Goal: Check status: Check status

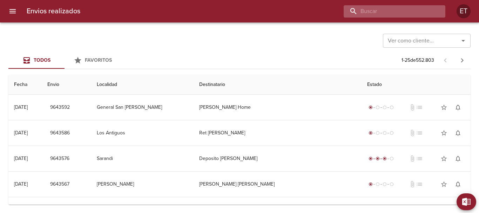
click at [412, 8] on input "buscar" at bounding box center [389, 11] width 90 height 12
type input "r"
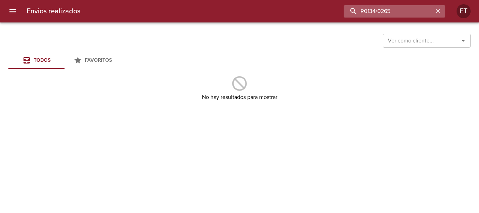
click at [411, 8] on input "R0134/0265" at bounding box center [389, 11] width 90 height 12
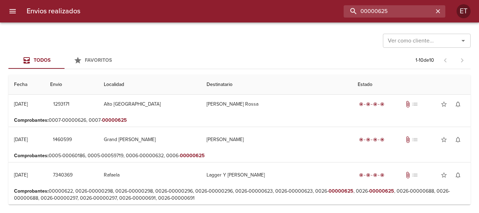
scroll to position [251, 0]
click at [360, 9] on input "00000625" at bounding box center [389, 11] width 90 height 12
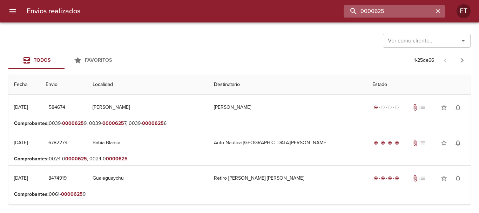
click at [360, 7] on input "0000625" at bounding box center [389, 11] width 90 height 12
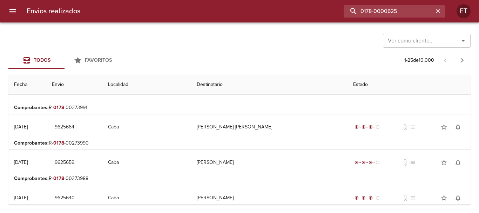
scroll to position [316, 0]
drag, startPoint x: 388, startPoint y: 9, endPoint x: 332, endPoint y: 17, distance: 56.3
click at [337, 14] on div "0178-0000625" at bounding box center [265, 11] width 359 height 12
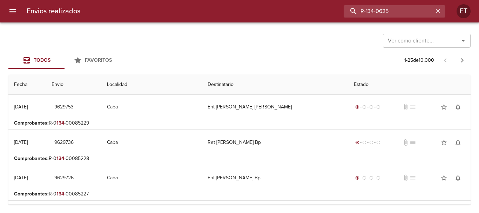
scroll to position [766, 0]
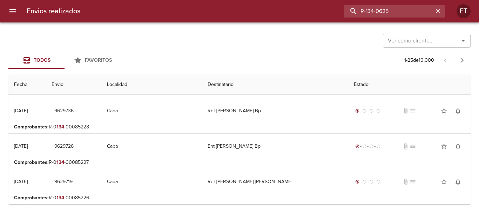
drag, startPoint x: 378, startPoint y: 13, endPoint x: 257, endPoint y: -21, distance: 125.5
click at [257, 0] on html "Envios realizados R-134-0625 ET Ver como cliente... Ver como cliente... Todos F…" at bounding box center [239, 0] width 479 height 0
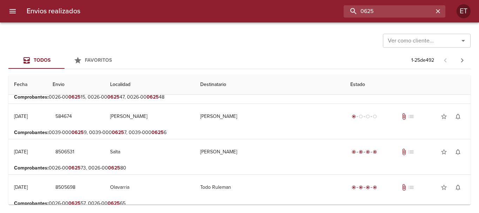
scroll to position [0, 0]
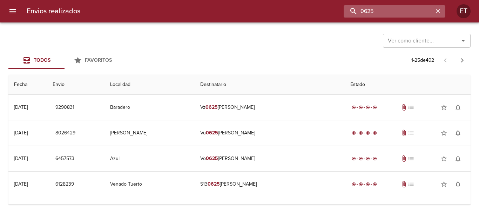
click at [385, 16] on input "0625" at bounding box center [389, 11] width 90 height 12
click at [385, 14] on input "0625" at bounding box center [389, 11] width 90 height 12
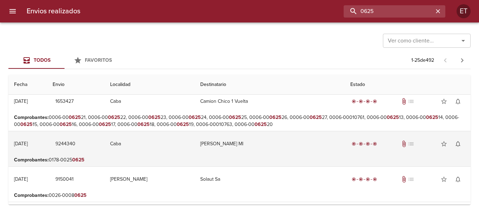
scroll to position [491, 0]
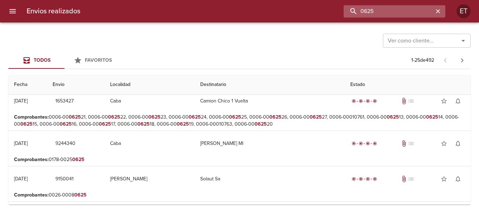
click at [381, 5] on input "0625" at bounding box center [389, 11] width 90 height 12
drag, startPoint x: 388, startPoint y: 9, endPoint x: 244, endPoint y: 13, distance: 144.1
click at [244, 13] on div "0625" at bounding box center [265, 11] width 359 height 12
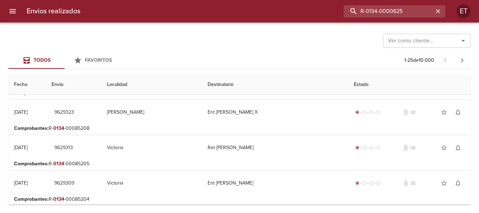
scroll to position [0, 0]
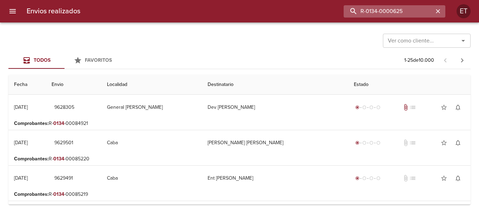
drag, startPoint x: 387, startPoint y: 12, endPoint x: 392, endPoint y: 12, distance: 4.6
click at [392, 12] on input "R-0134-0000625" at bounding box center [389, 11] width 90 height 12
click at [388, 13] on input "R-0134-0000625" at bounding box center [389, 11] width 90 height 12
click at [385, 13] on input "R-0134-0000625" at bounding box center [389, 11] width 90 height 12
click at [389, 11] on input "R-0134-0000625" at bounding box center [389, 11] width 90 height 12
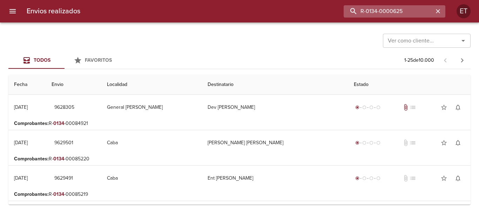
click at [393, 11] on input "R-0134-0000625" at bounding box center [389, 11] width 90 height 12
click at [392, 11] on input "R-0134-0000625" at bounding box center [389, 11] width 90 height 12
click at [393, 11] on input "R-0134-0000625" at bounding box center [389, 11] width 90 height 12
click at [397, 11] on input "R-0134-0000625" at bounding box center [389, 11] width 90 height 12
click at [401, 11] on input "R-0134-0000625" at bounding box center [389, 11] width 90 height 12
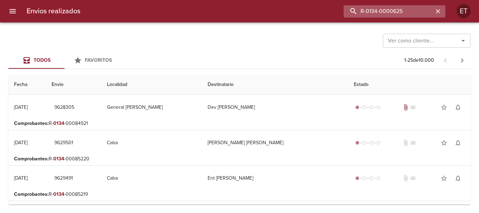
click at [405, 12] on input "R-0134-0000625" at bounding box center [389, 11] width 90 height 12
click at [393, 10] on input "R-0134-0000625" at bounding box center [389, 11] width 90 height 12
click at [383, 12] on input "R-0134-00000625" at bounding box center [389, 11] width 90 height 12
click at [387, 13] on input "R-0134-00000625" at bounding box center [389, 11] width 90 height 12
click at [391, 12] on input "R-0134-00000625" at bounding box center [389, 11] width 90 height 12
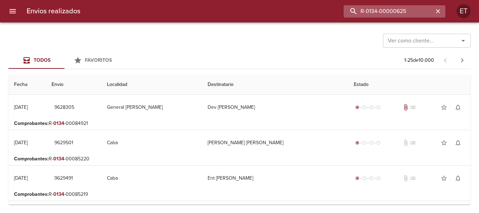
click at [393, 11] on input "R-0134-00000625" at bounding box center [389, 11] width 90 height 12
click at [397, 12] on input "R-0134-00000625" at bounding box center [389, 11] width 90 height 12
click at [401, 12] on input "R-0134-00000625" at bounding box center [389, 11] width 90 height 12
click at [403, 13] on input "R-0134-00000625" at bounding box center [389, 11] width 90 height 12
drag, startPoint x: 408, startPoint y: 12, endPoint x: 397, endPoint y: 10, distance: 12.0
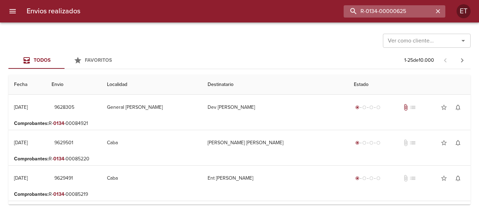
click at [406, 11] on input "R-0134-00000625" at bounding box center [389, 11] width 90 height 12
drag, startPoint x: 381, startPoint y: 13, endPoint x: 307, endPoint y: 12, distance: 73.6
click at [307, 12] on div "R-0134-00000625" at bounding box center [265, 11] width 359 height 12
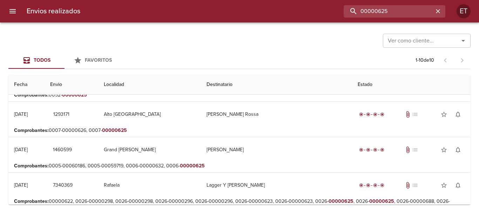
scroll to position [245, 0]
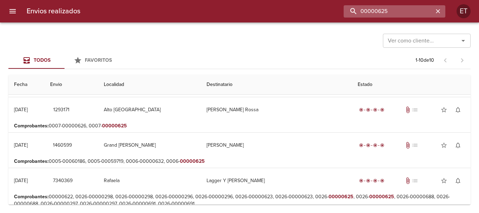
click at [414, 8] on input "00000625" at bounding box center [389, 11] width 90 height 12
drag, startPoint x: 414, startPoint y: 8, endPoint x: 345, endPoint y: 11, distance: 69.8
click at [345, 10] on input "00000625" at bounding box center [389, 11] width 90 height 12
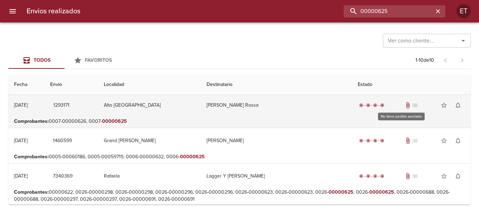
scroll to position [251, 0]
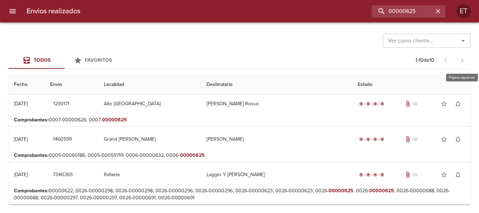
click at [462, 56] on span at bounding box center [462, 60] width 17 height 17
click at [448, 61] on span at bounding box center [445, 59] width 17 height 7
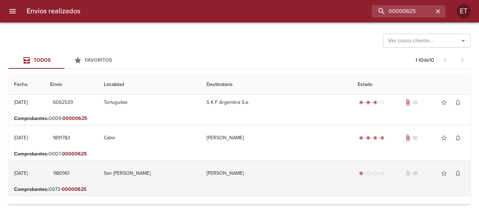
scroll to position [76, 0]
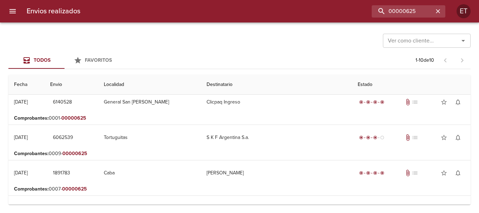
click at [415, 5] on div "Envios realizados 00000625 ET" at bounding box center [239, 11] width 479 height 22
click at [417, 7] on input "00000625" at bounding box center [389, 11] width 90 height 12
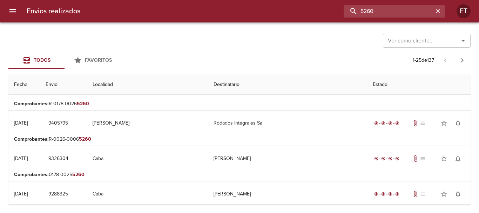
scroll to position [766, 0]
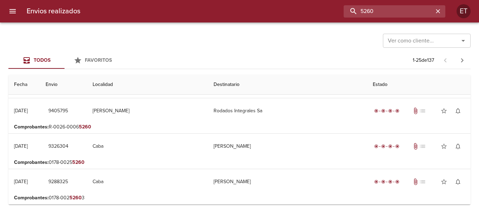
drag, startPoint x: 385, startPoint y: 14, endPoint x: 306, endPoint y: 6, distance: 79.7
click at [306, 6] on div "5260" at bounding box center [265, 11] width 359 height 12
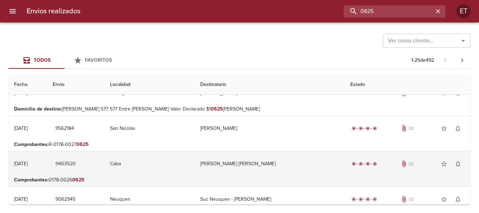
scroll to position [140, 0]
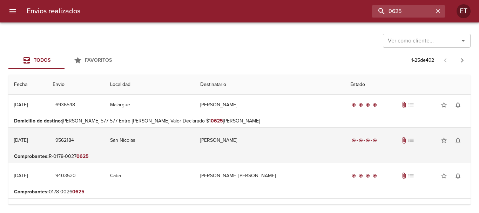
click at [245, 147] on td "Laura Martinez" at bounding box center [270, 140] width 150 height 25
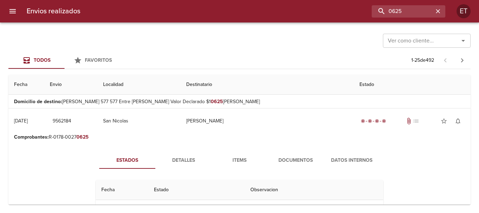
scroll to position [175, 0]
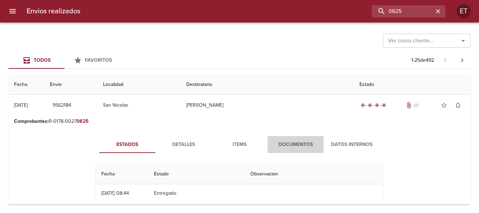
click at [283, 142] on span "Documentos" at bounding box center [296, 144] width 48 height 9
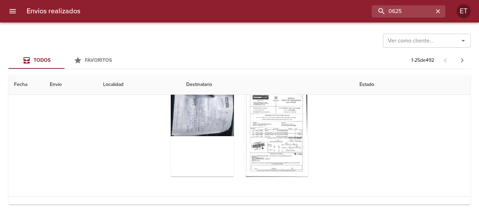
scroll to position [280, 0]
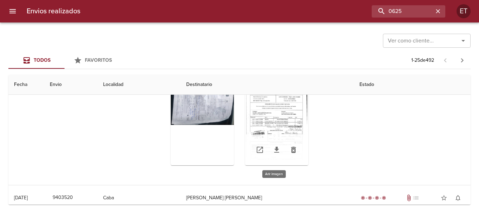
click at [264, 106] on div "Tabla de envíos del cliente" at bounding box center [276, 121] width 63 height 88
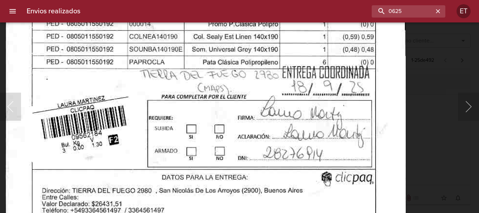
click at [275, 67] on img "Lightbox" at bounding box center [205, 37] width 401 height 576
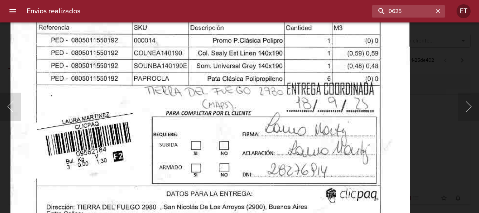
click at [279, 74] on img "Lightbox" at bounding box center [209, 54] width 401 height 576
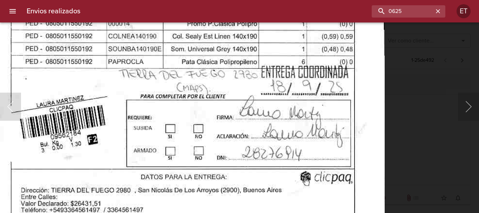
click at [284, 140] on img "Lightbox" at bounding box center [184, 37] width 401 height 576
click at [413, 151] on div "Lightbox" at bounding box center [239, 106] width 479 height 213
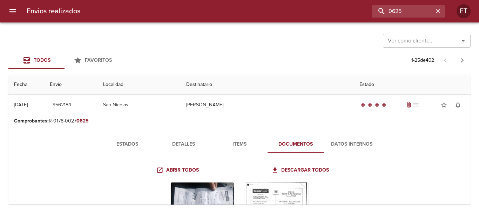
scroll to position [175, 0]
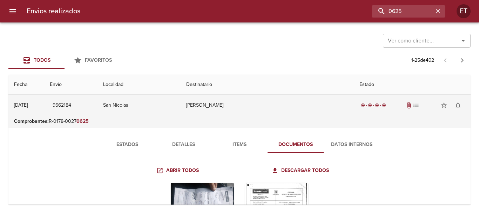
click at [263, 112] on td "Laura Martinez" at bounding box center [267, 105] width 173 height 25
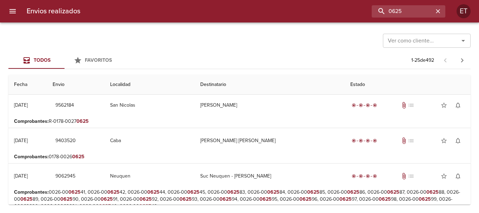
click at [397, 20] on div "Envios realizados 0625 ET" at bounding box center [239, 11] width 479 height 22
click at [396, 16] on input "0625" at bounding box center [389, 11] width 90 height 12
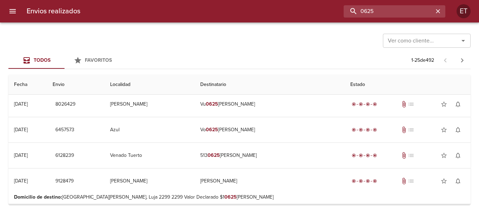
scroll to position [0, 0]
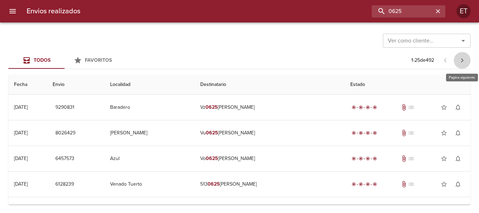
click at [462, 61] on icon "button" at bounding box center [462, 60] width 2 height 4
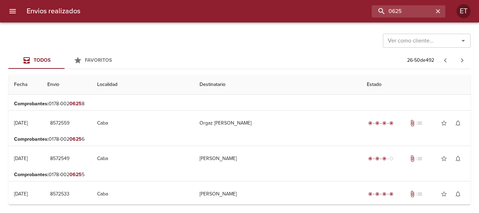
scroll to position [775, 0]
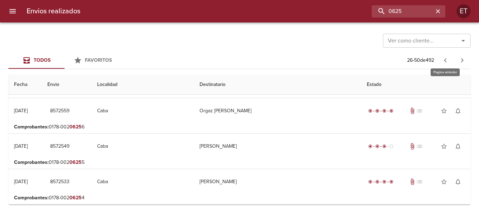
click at [447, 59] on icon "button" at bounding box center [445, 60] width 8 height 8
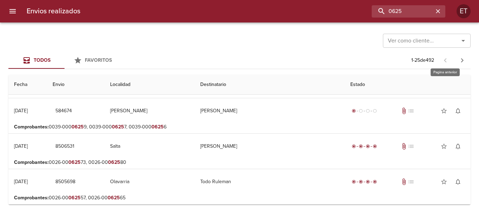
scroll to position [0, 0]
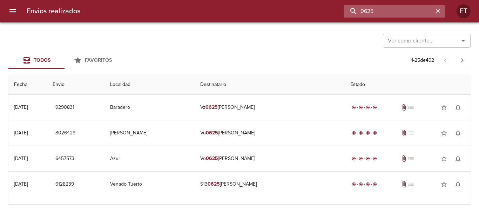
click at [407, 13] on input "0625" at bounding box center [389, 11] width 90 height 12
type input "9404869"
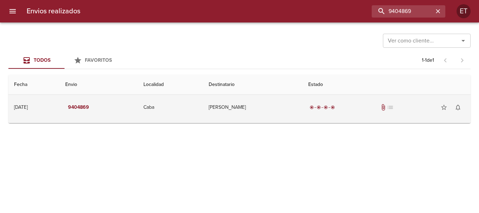
click at [270, 111] on td "Badillo Marcelo" at bounding box center [253, 107] width 100 height 25
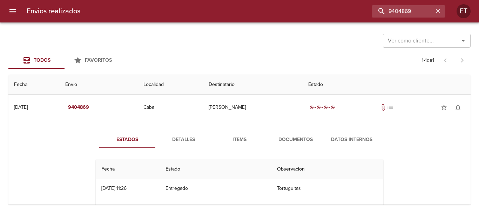
click at [285, 138] on span "Documentos" at bounding box center [296, 139] width 48 height 9
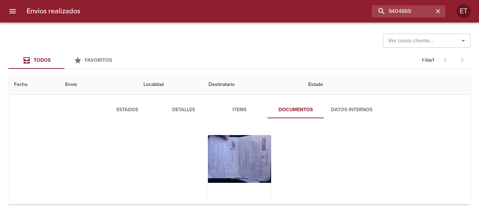
scroll to position [35, 0]
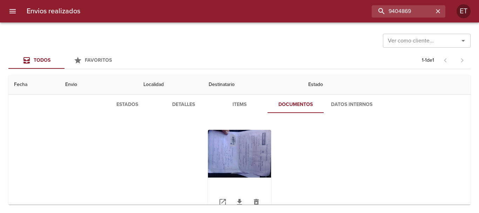
click at [239, 147] on div "Tabla de envíos del cliente" at bounding box center [239, 174] width 63 height 88
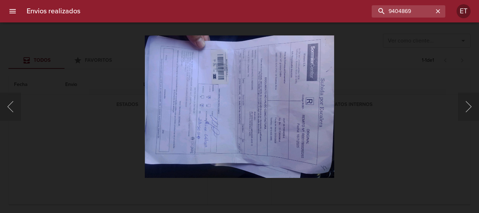
click at [155, 66] on img "Lightbox" at bounding box center [239, 106] width 189 height 143
click at [430, 124] on div "Lightbox" at bounding box center [239, 106] width 479 height 213
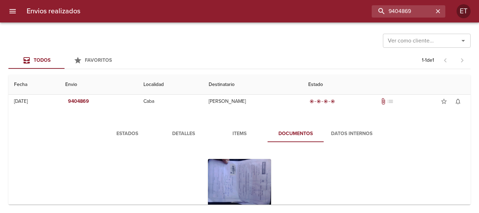
scroll to position [0, 0]
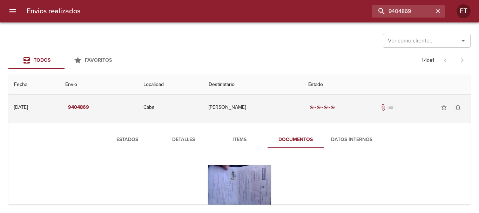
click at [281, 103] on td "Badillo Marcelo" at bounding box center [253, 107] width 100 height 25
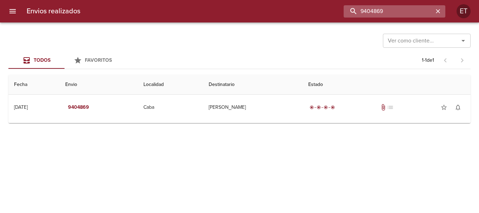
click at [396, 11] on input "9404869" at bounding box center [389, 11] width 90 height 12
click at [396, 12] on input "buscar" at bounding box center [389, 11] width 90 height 12
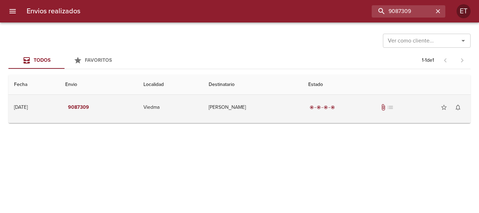
click at [263, 107] on td "Rosana Mabel Urquiza" at bounding box center [253, 107] width 100 height 25
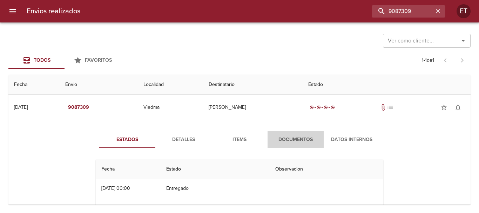
click at [285, 139] on span "Documentos" at bounding box center [296, 139] width 48 height 9
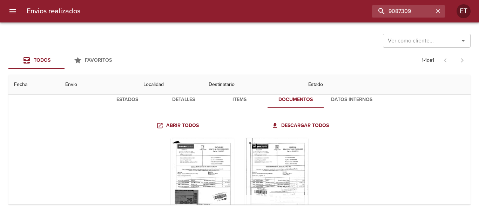
scroll to position [70, 0]
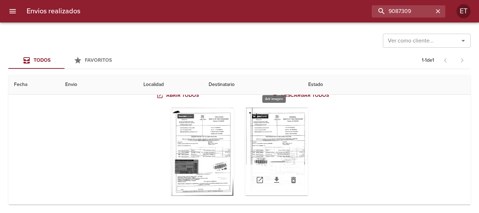
click at [264, 133] on div "Tabla de envíos del cliente" at bounding box center [276, 152] width 63 height 88
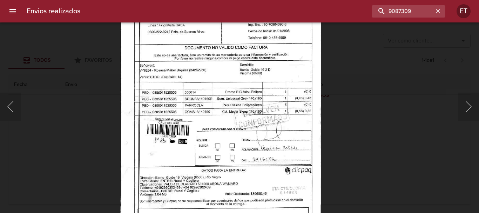
click at [242, 132] on img "Lightbox" at bounding box center [220, 96] width 201 height 287
click at [393, 161] on div "Lightbox" at bounding box center [239, 106] width 479 height 213
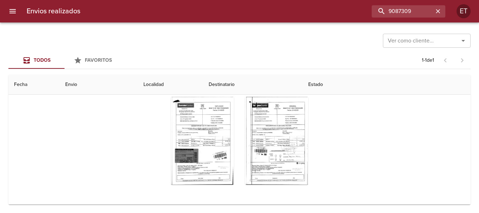
scroll to position [0, 0]
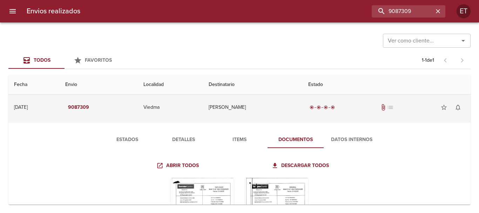
click at [320, 112] on div "radio_button_checked radio_button_checked radio_button_checked radio_button_che…" at bounding box center [386, 107] width 157 height 14
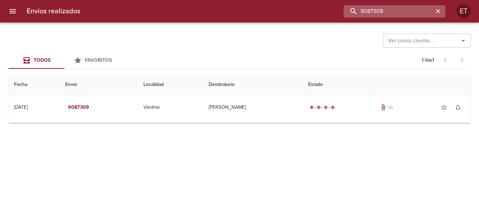
click at [397, 11] on input "9087309" at bounding box center [389, 11] width 90 height 12
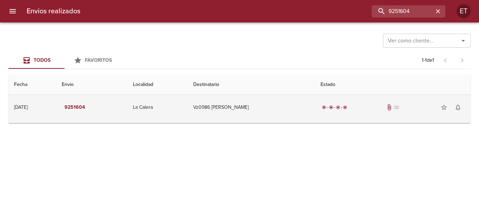
click at [280, 119] on td "Vz0986 Wálter Gabriel Waiss" at bounding box center [251, 107] width 127 height 25
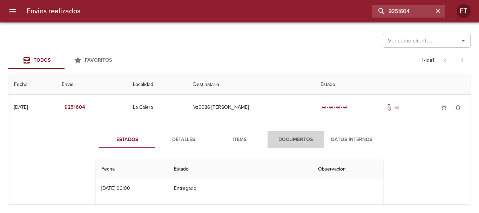
click at [284, 144] on span "Documentos" at bounding box center [296, 139] width 48 height 9
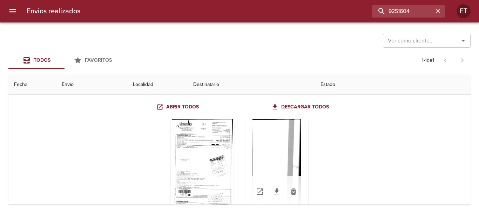
scroll to position [70, 0]
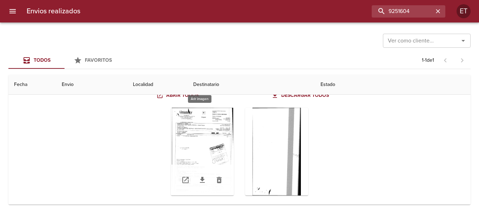
click at [202, 154] on div "Tabla de envíos del cliente" at bounding box center [202, 152] width 63 height 88
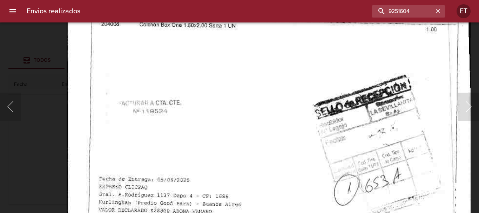
click at [270, 124] on img "Lightbox" at bounding box center [268, 127] width 404 height 576
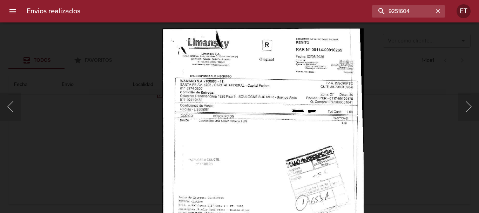
click at [263, 153] on img "Lightbox" at bounding box center [262, 171] width 201 height 287
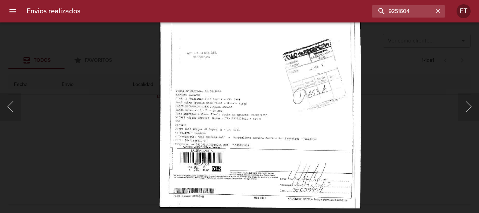
click at [260, 46] on img "Lightbox" at bounding box center [260, 64] width 201 height 287
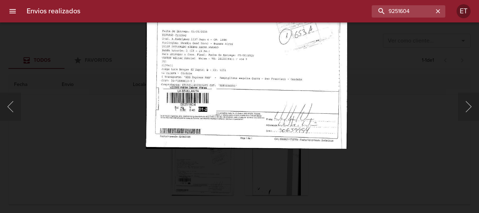
click at [292, 87] on img "Lightbox" at bounding box center [246, 5] width 201 height 287
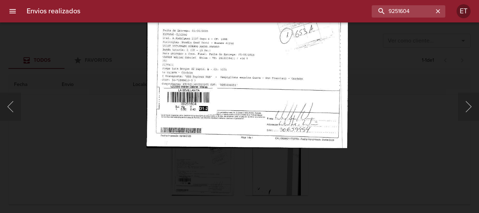
click at [404, 160] on div "Lightbox" at bounding box center [239, 106] width 479 height 213
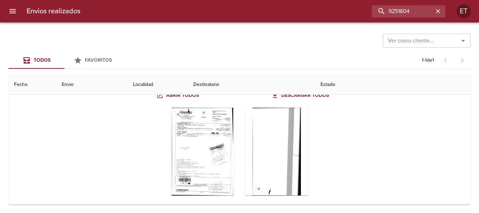
scroll to position [0, 0]
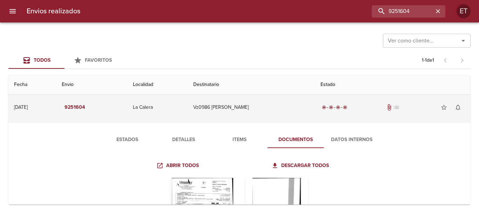
click at [257, 107] on td "Vz0986 Wálter Gabriel Waiss" at bounding box center [251, 107] width 127 height 25
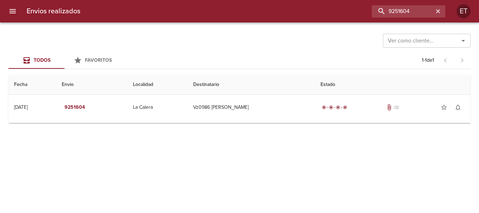
click at [398, 18] on div "Envios realizados 9251604 ET" at bounding box center [239, 11] width 479 height 22
click at [398, 15] on input "9251604" at bounding box center [389, 11] width 90 height 12
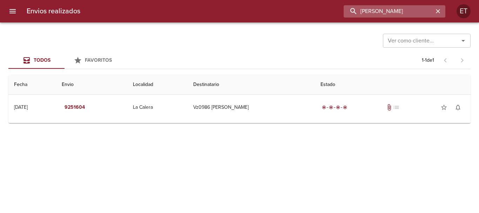
type input "laura martinez"
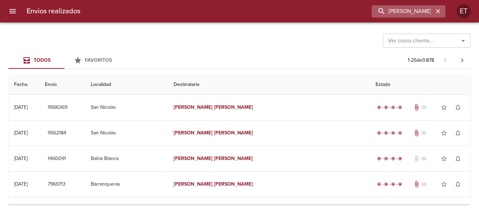
click at [436, 16] on div "laura martinez" at bounding box center [409, 11] width 74 height 12
click at [438, 12] on icon "button" at bounding box center [437, 11] width 7 height 7
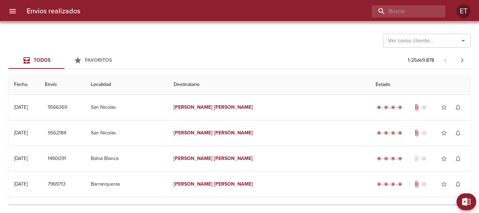
click at [296, 41] on div "Ver como cliente... Ver como cliente..." at bounding box center [239, 40] width 462 height 18
